Goal: Information Seeking & Learning: Learn about a topic

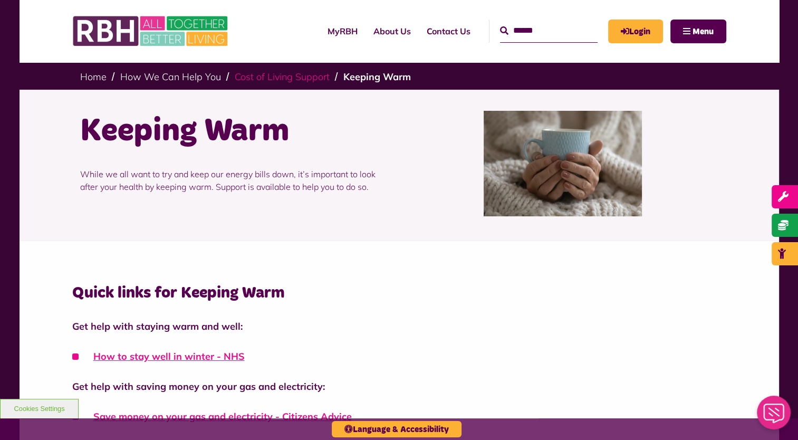
click at [266, 74] on link "Cost of Living Support" at bounding box center [282, 77] width 95 height 12
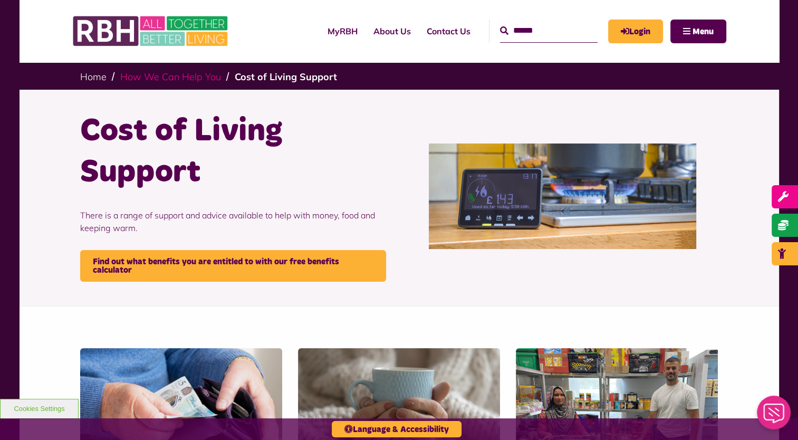
click at [193, 75] on link "How We Can Help You" at bounding box center [170, 77] width 101 height 12
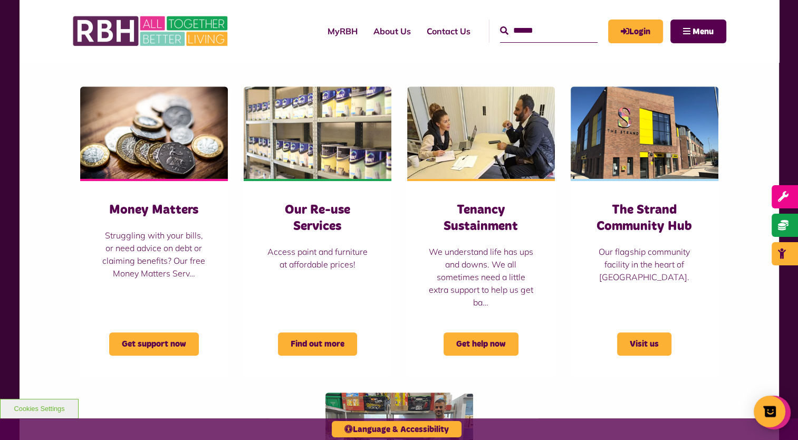
scroll to position [647, 0]
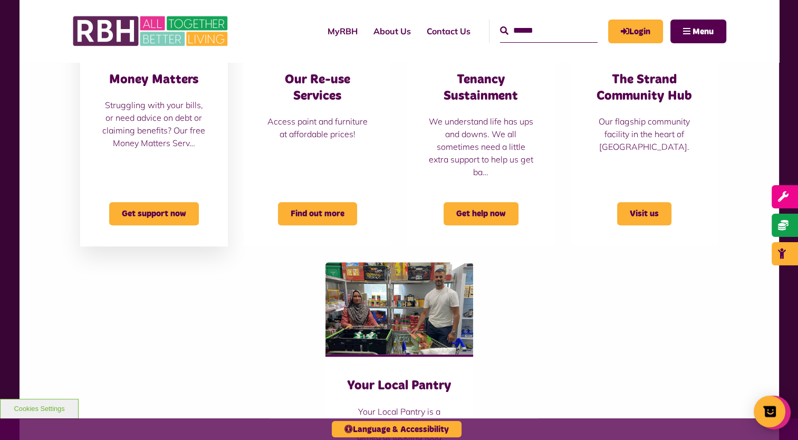
click at [132, 199] on div "Get support now" at bounding box center [153, 207] width 105 height 36
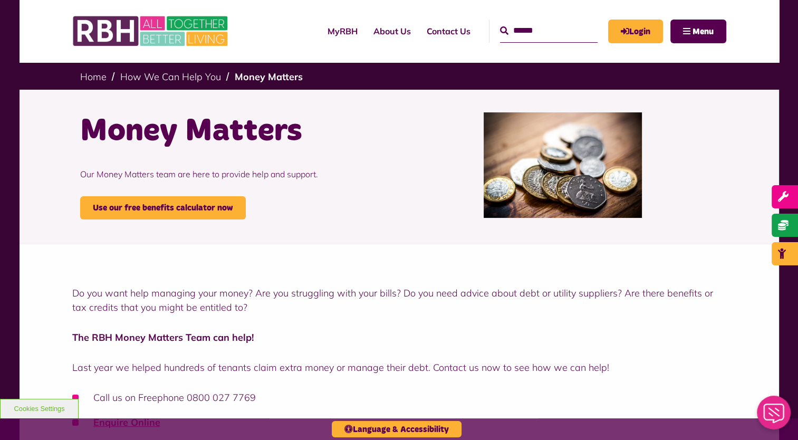
click at [340, 303] on p "Do you want help managing your money? Are you struggling with your bills? Do yo…" at bounding box center [399, 300] width 654 height 28
